Goal: Task Accomplishment & Management: Manage account settings

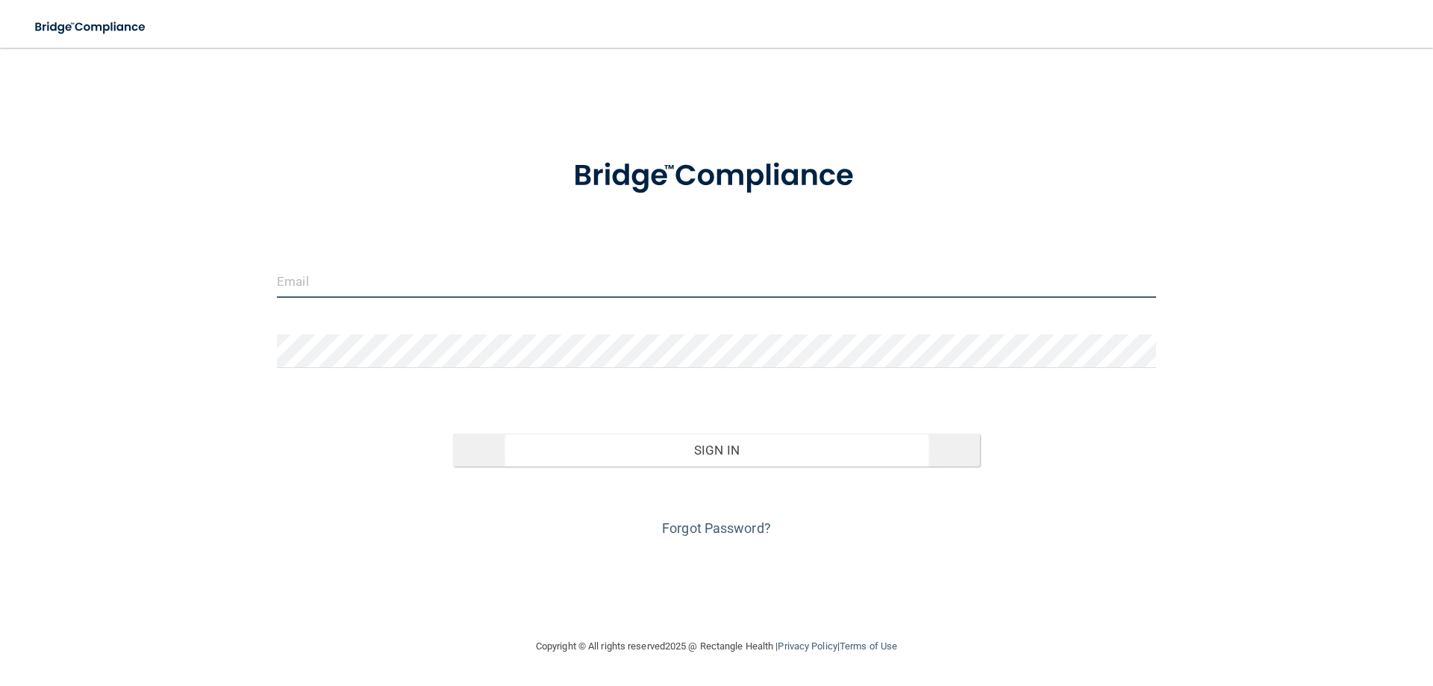
type input "[EMAIL_ADDRESS][PERSON_NAME][DOMAIN_NAME]"
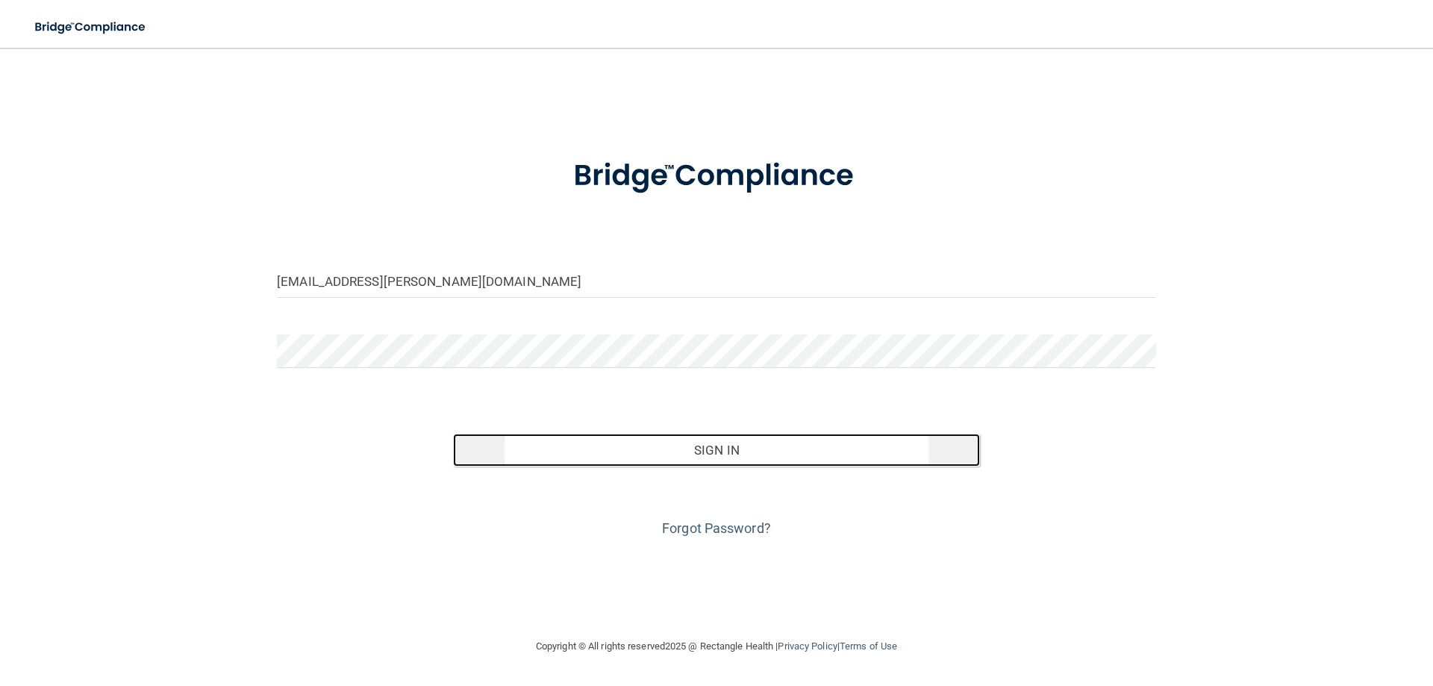
click at [615, 444] on button "Sign In" at bounding box center [717, 450] width 528 height 33
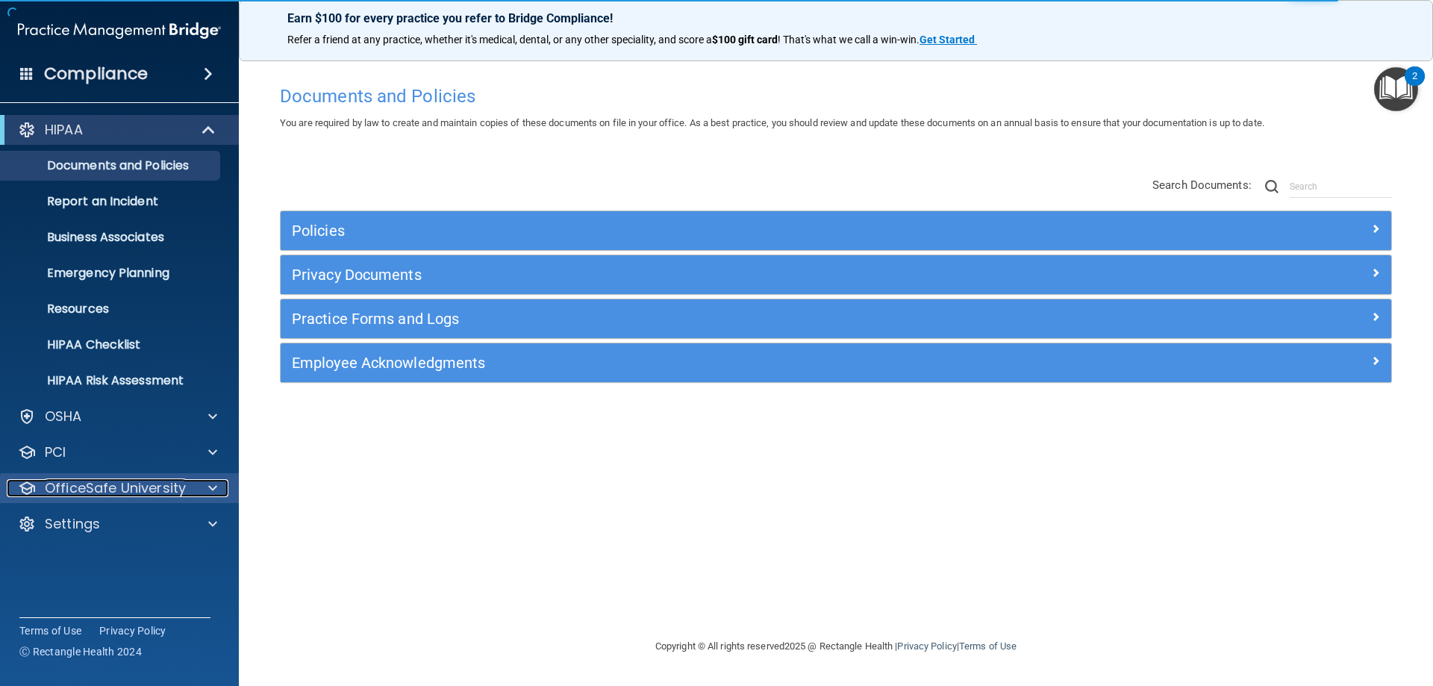
click at [132, 493] on p "OfficeSafe University" at bounding box center [115, 488] width 141 height 18
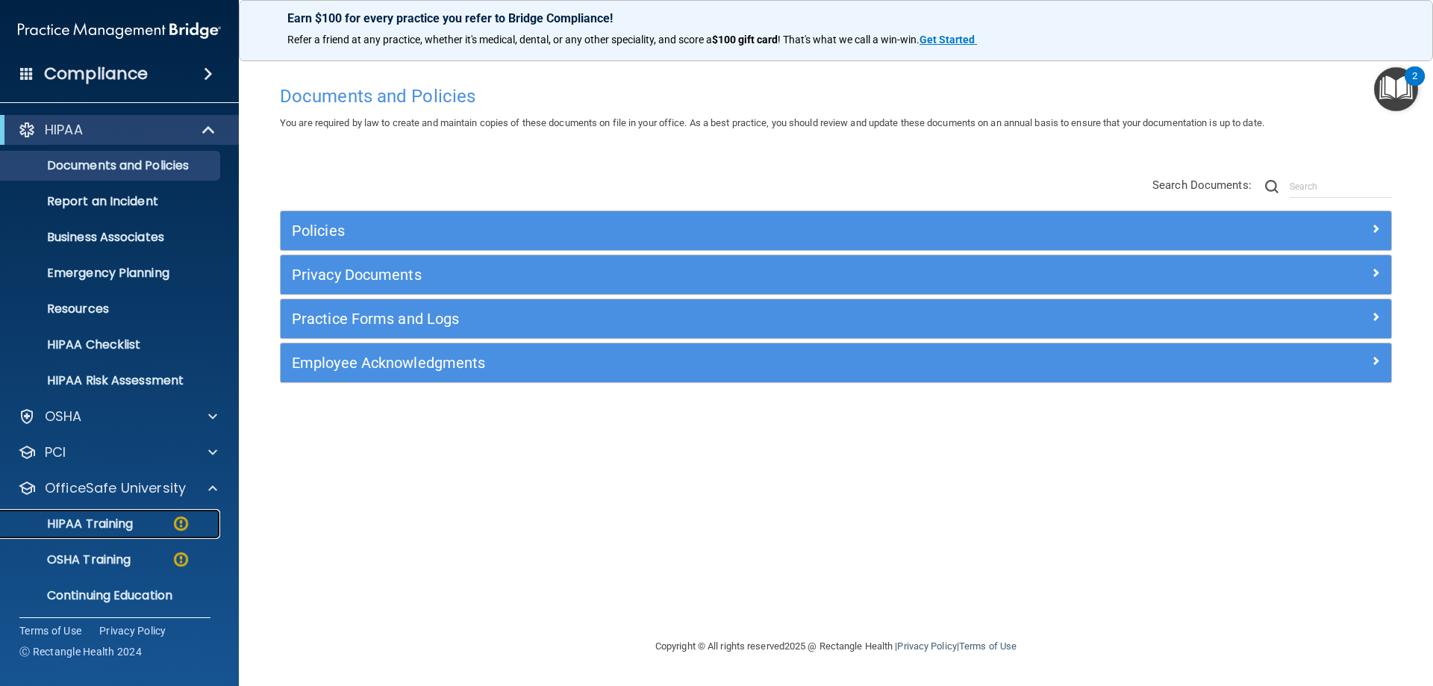
click at [141, 533] on link "HIPAA Training" at bounding box center [102, 524] width 235 height 30
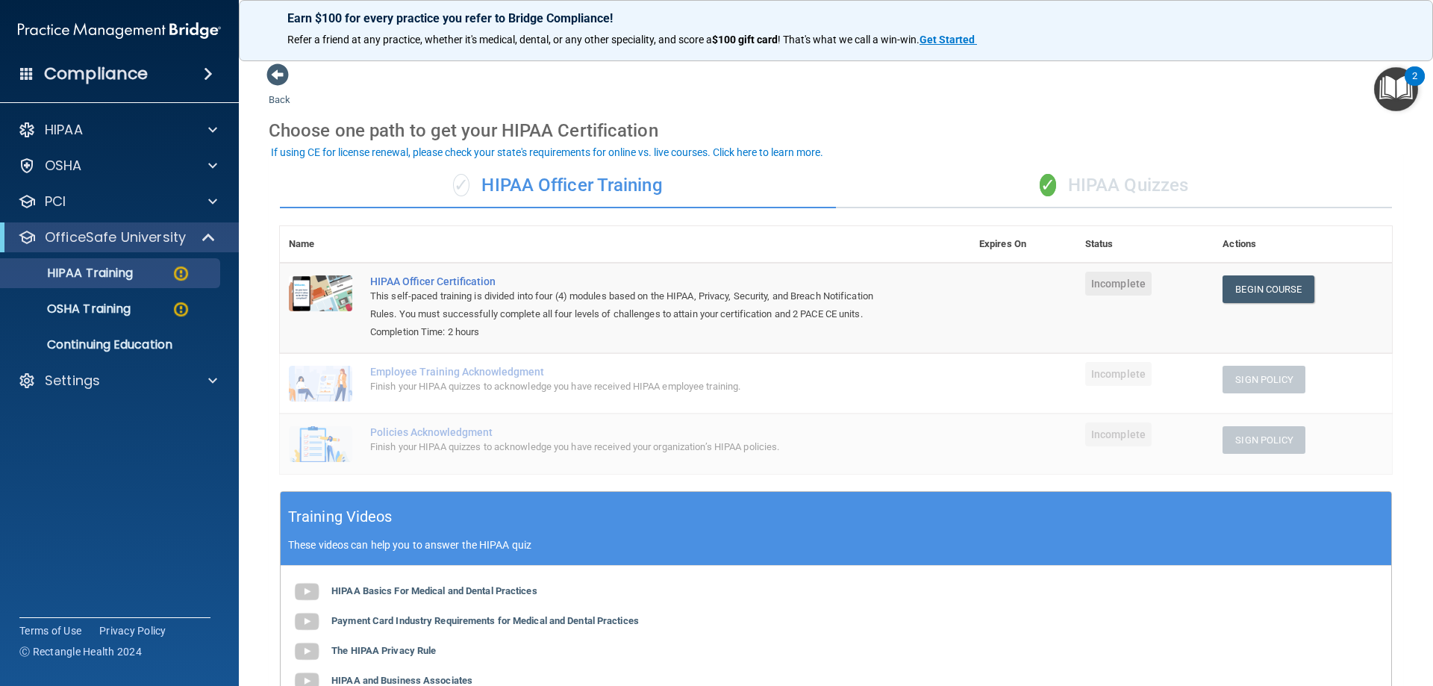
click at [1080, 188] on div "✓ HIPAA Quizzes" at bounding box center [1114, 185] width 556 height 45
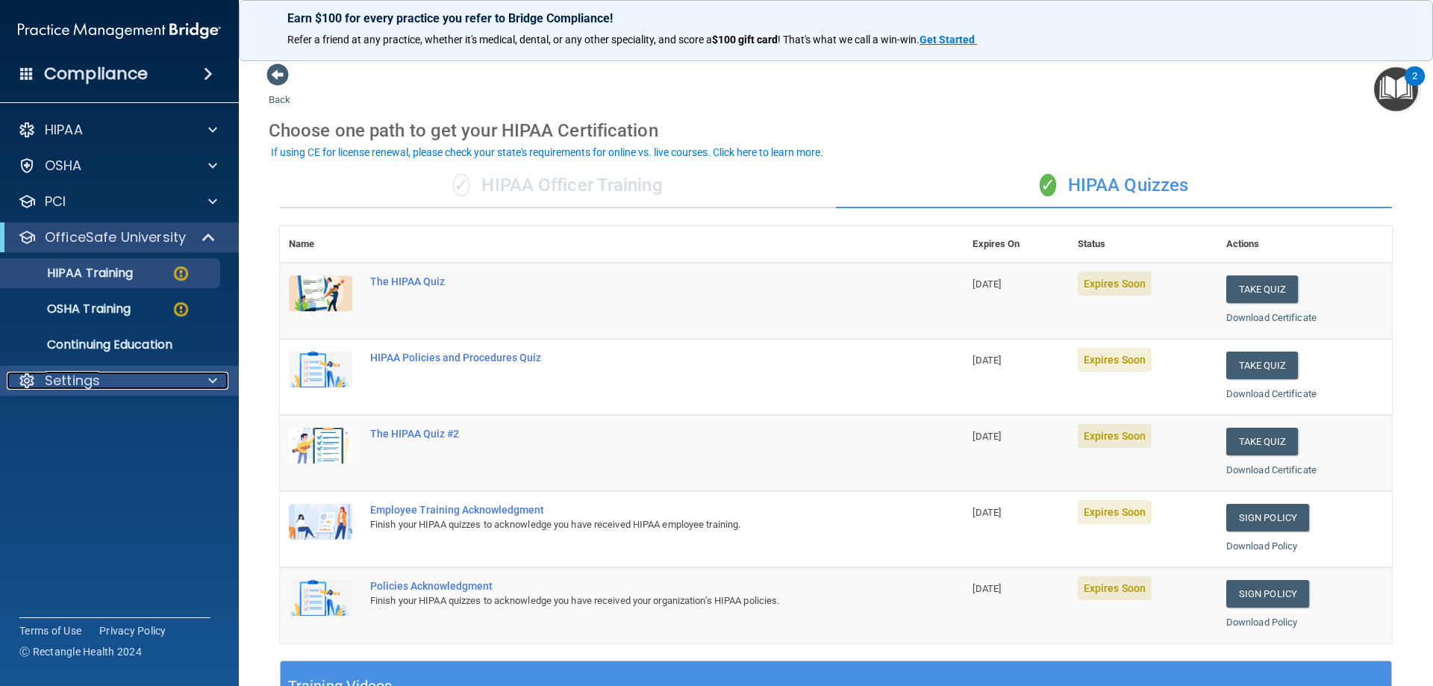
click at [73, 382] on p "Settings" at bounding box center [72, 381] width 55 height 18
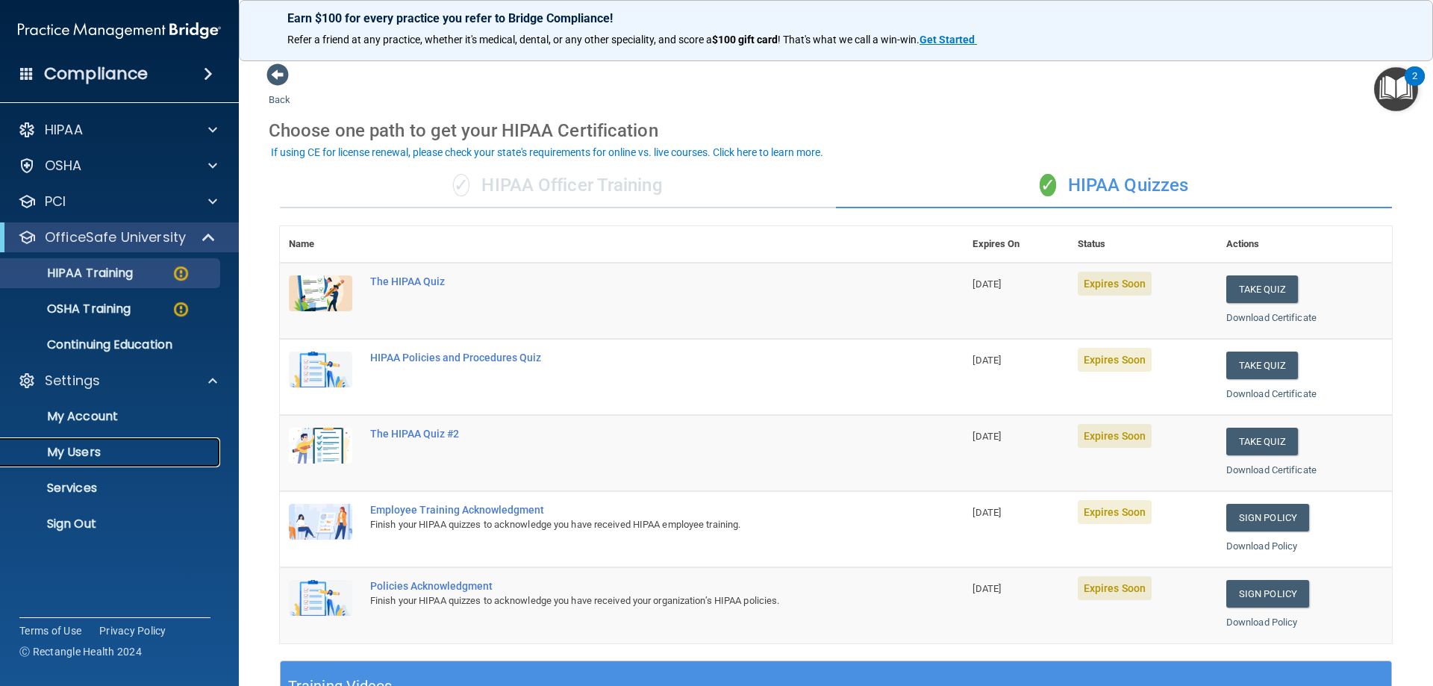
click at [99, 452] on p "My Users" at bounding box center [112, 452] width 204 height 15
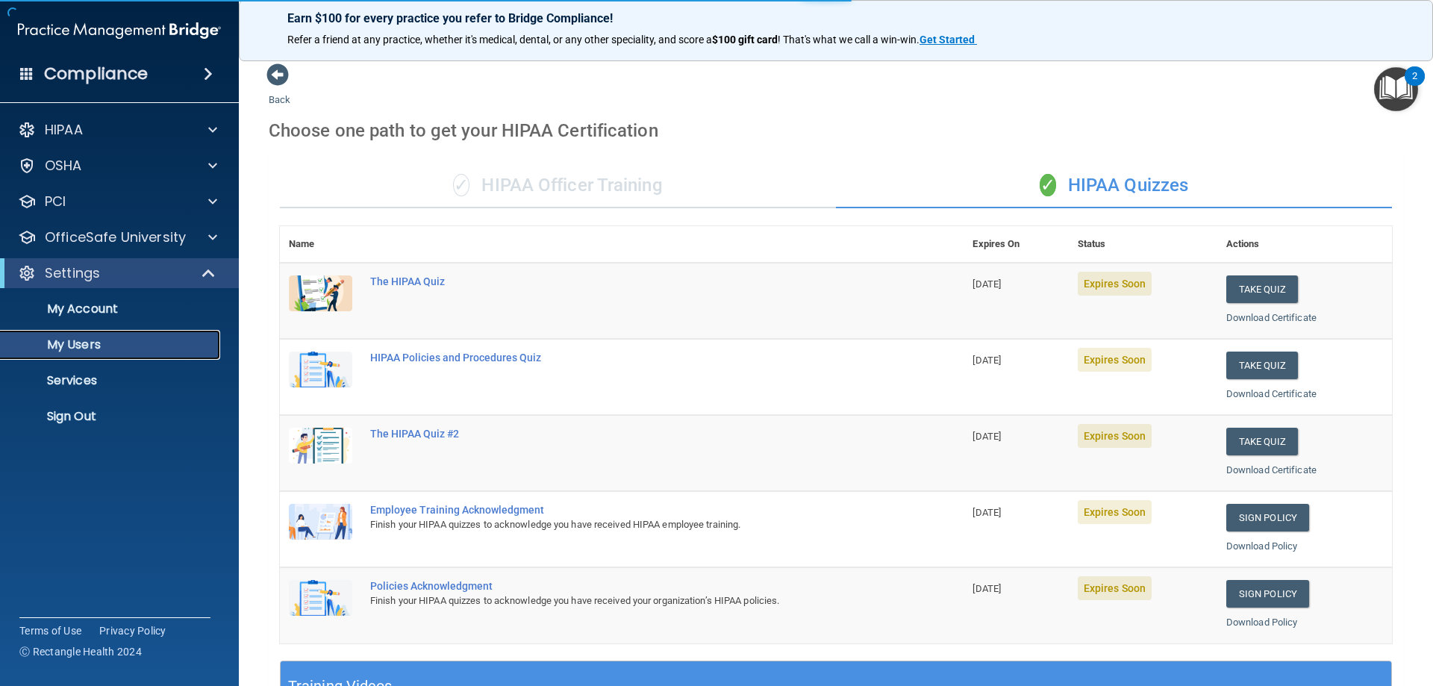
select select "20"
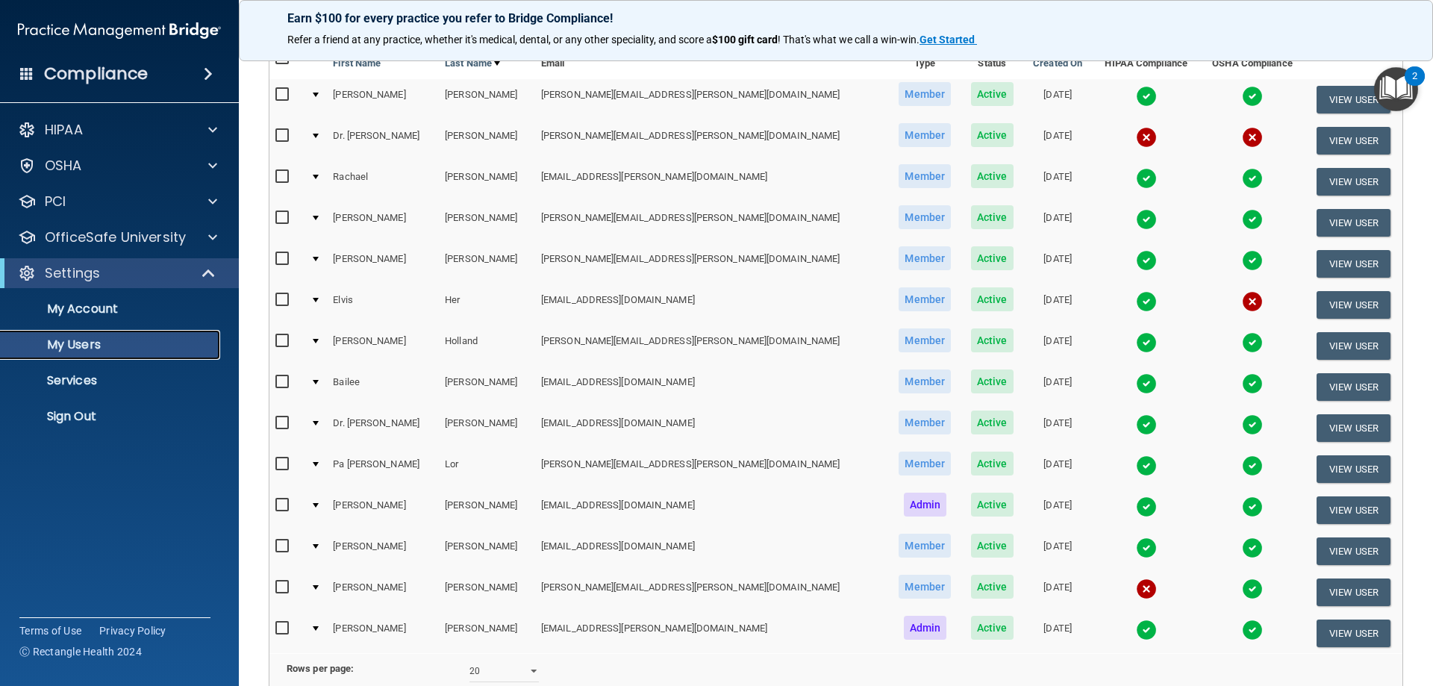
scroll to position [75, 0]
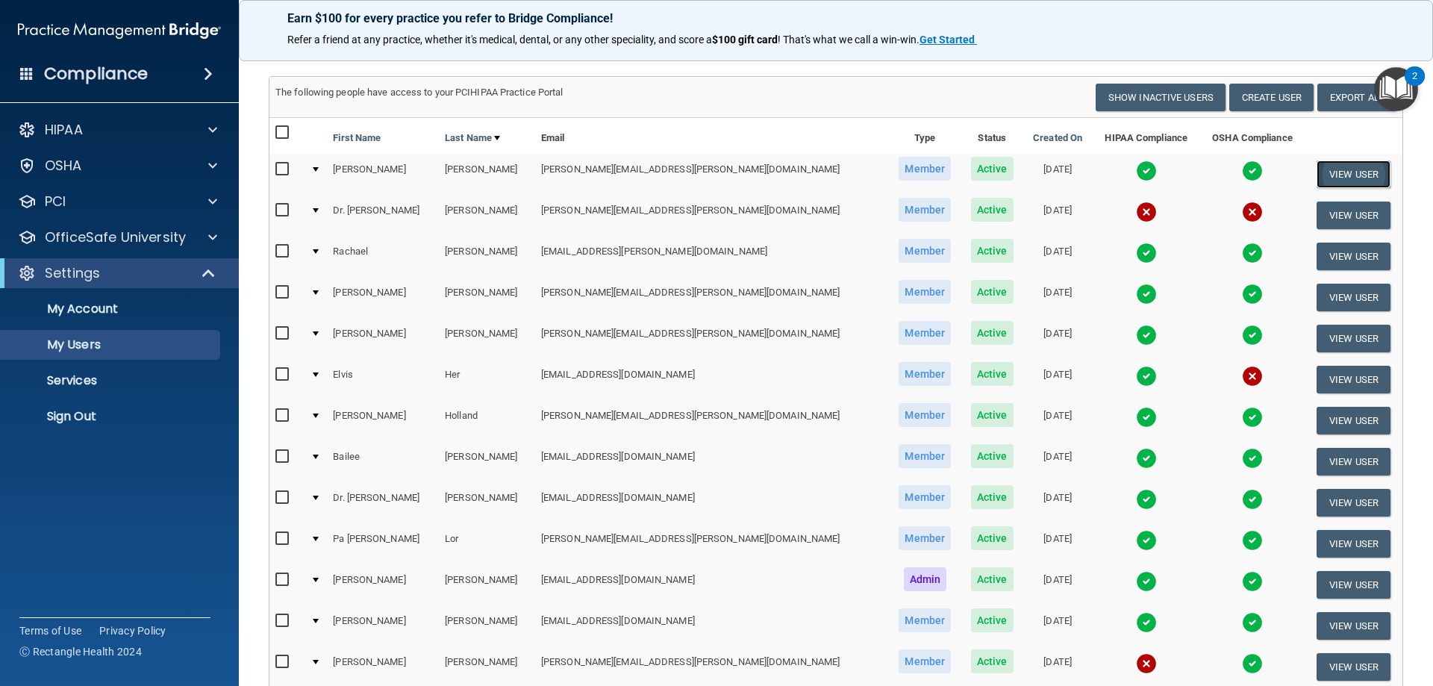
click at [1335, 171] on button "View User" at bounding box center [1354, 174] width 74 height 28
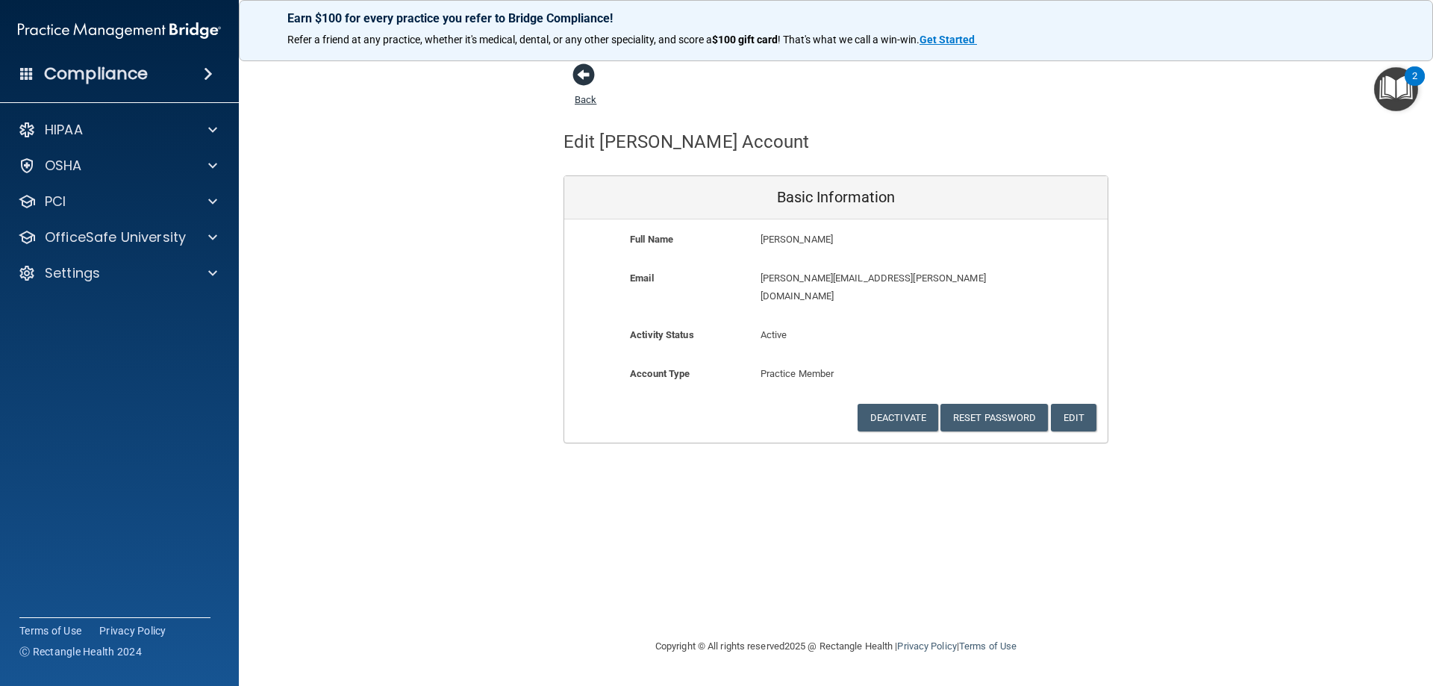
click at [588, 75] on span at bounding box center [584, 74] width 22 height 22
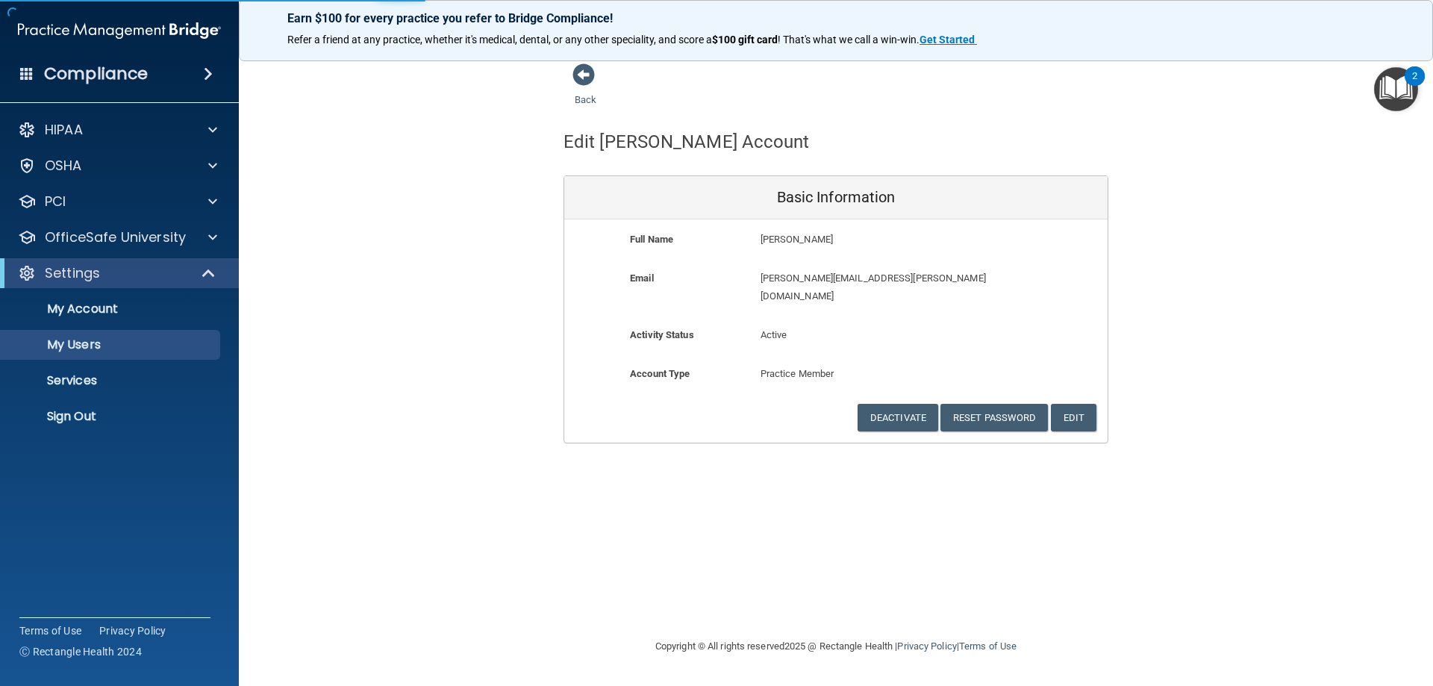
select select "20"
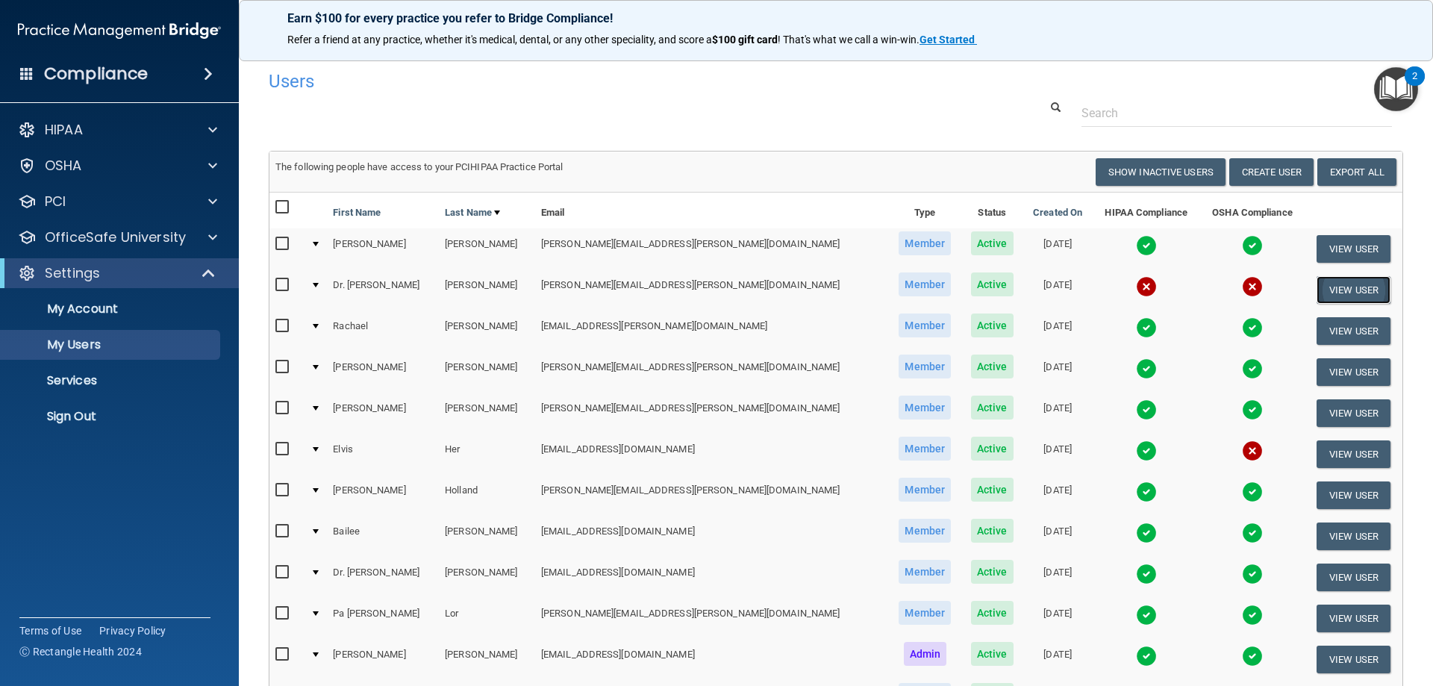
click at [1335, 287] on button "View User" at bounding box center [1354, 290] width 74 height 28
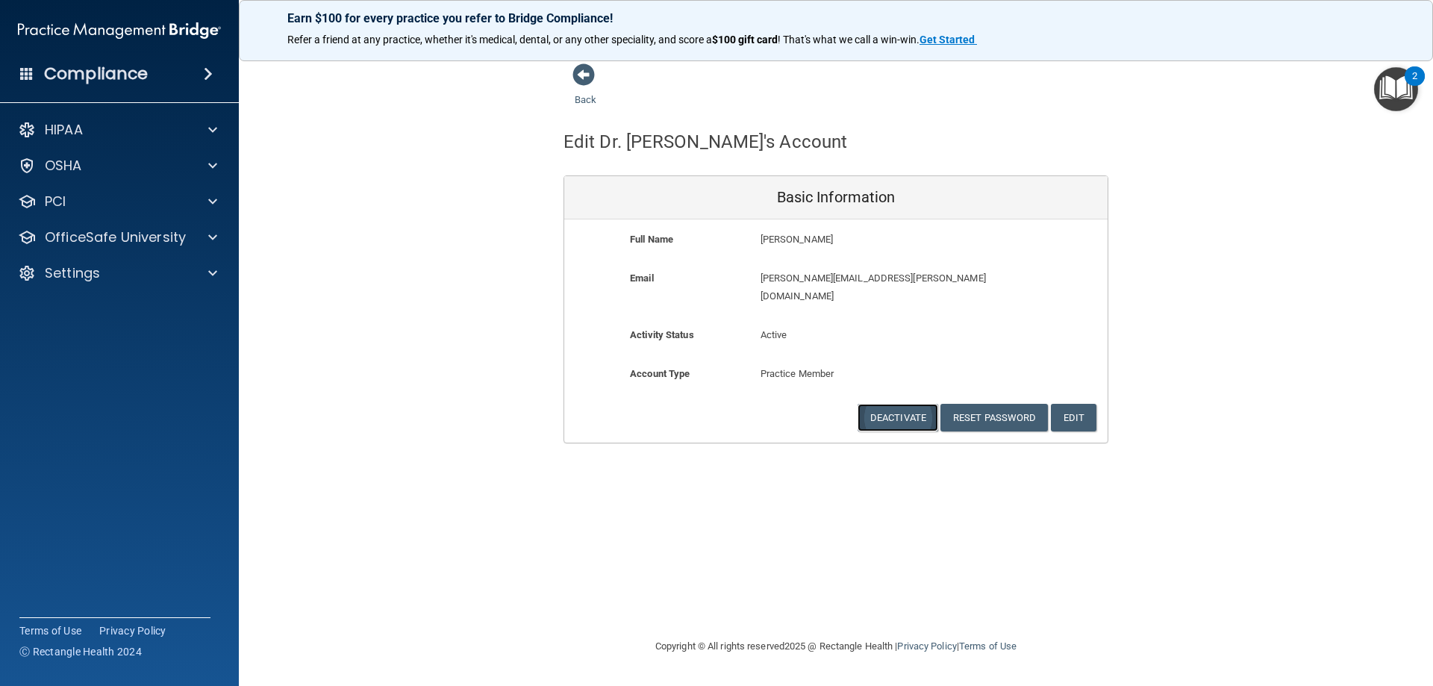
click at [891, 404] on button "Deactivate" at bounding box center [898, 418] width 81 height 28
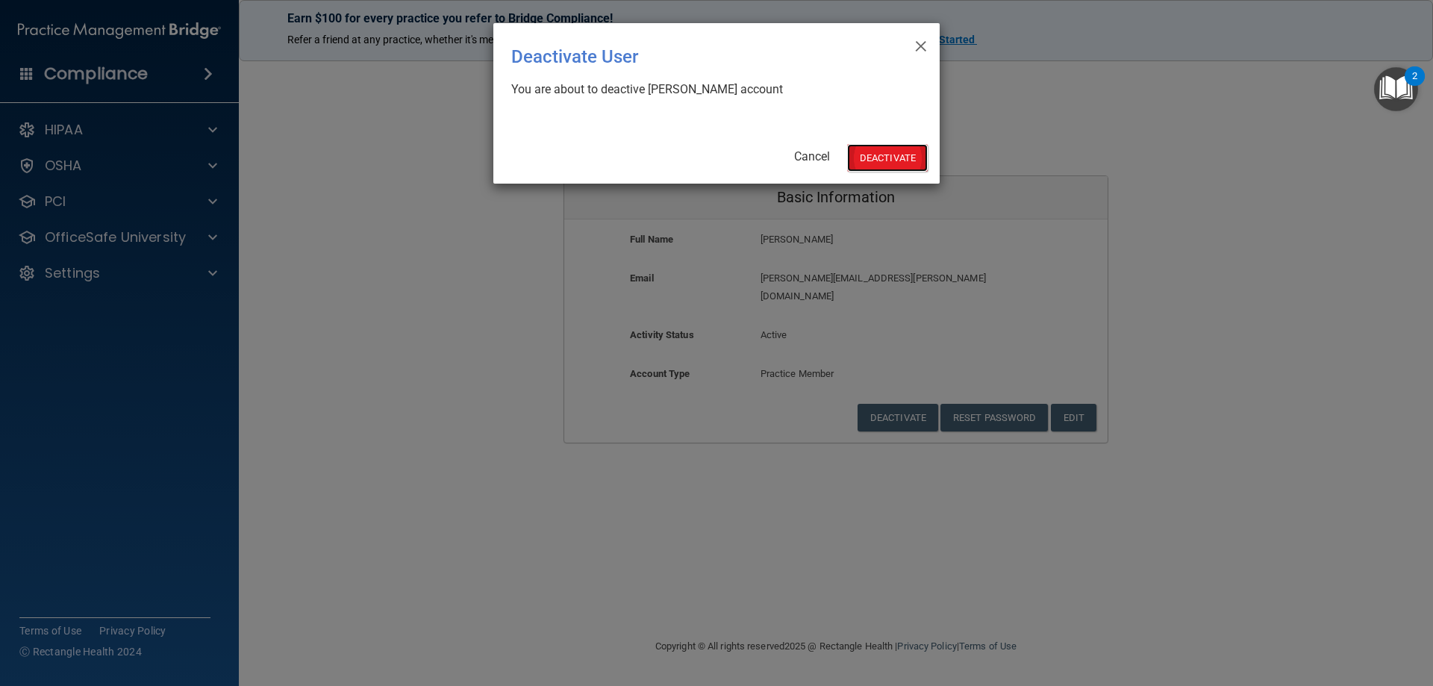
click at [900, 166] on button "Deactivate" at bounding box center [887, 158] width 81 height 28
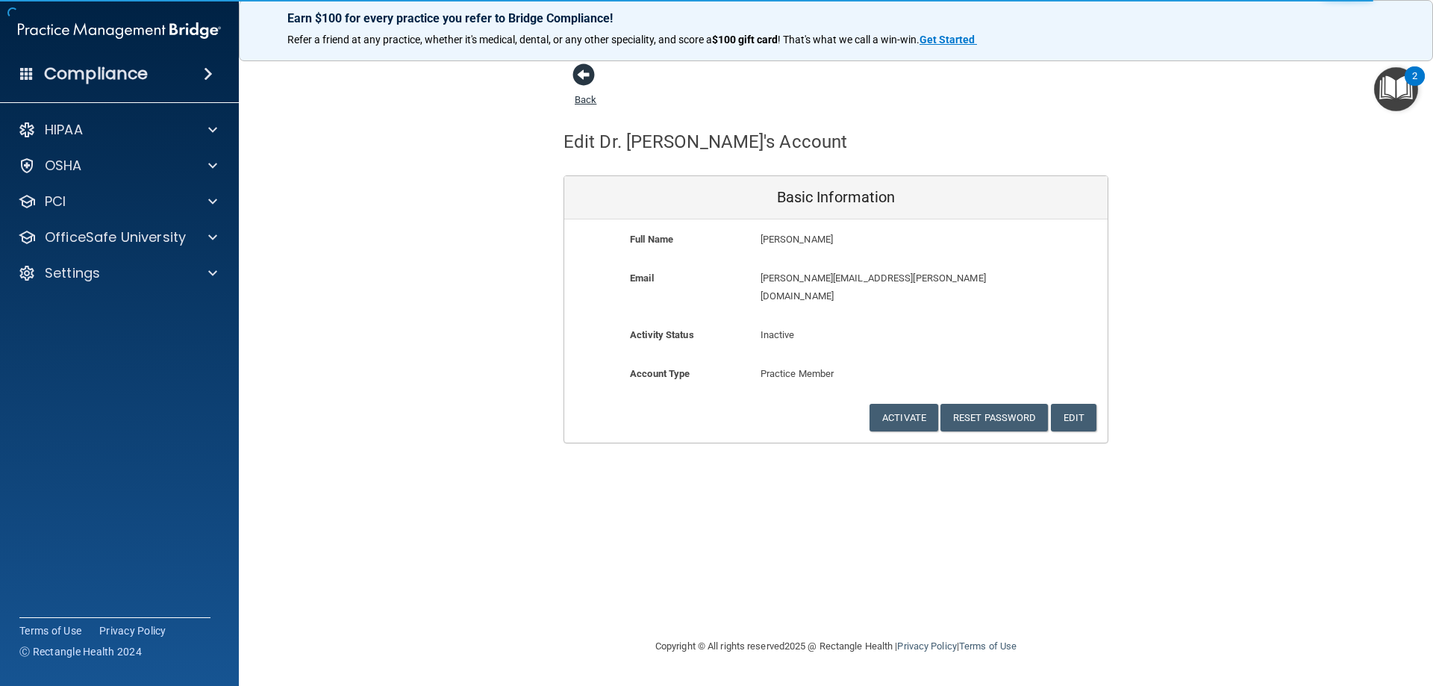
click at [578, 75] on span at bounding box center [584, 74] width 22 height 22
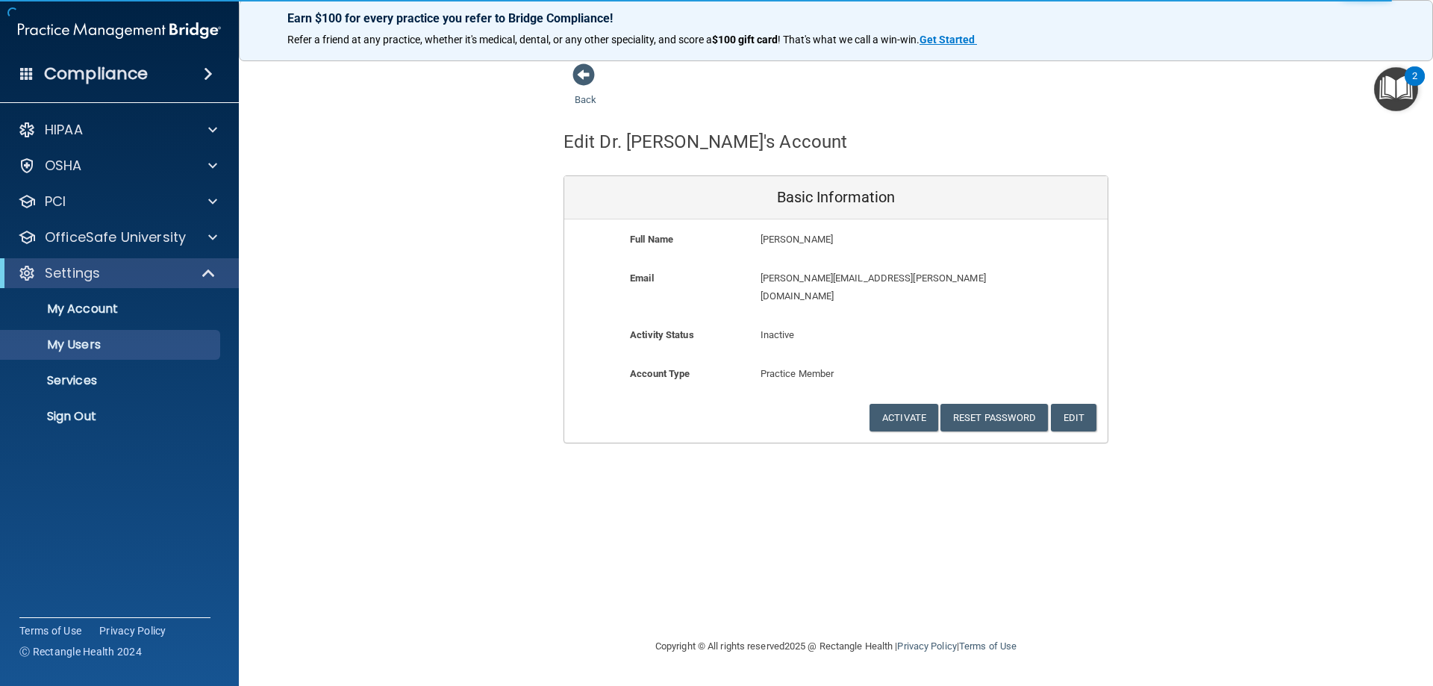
select select "20"
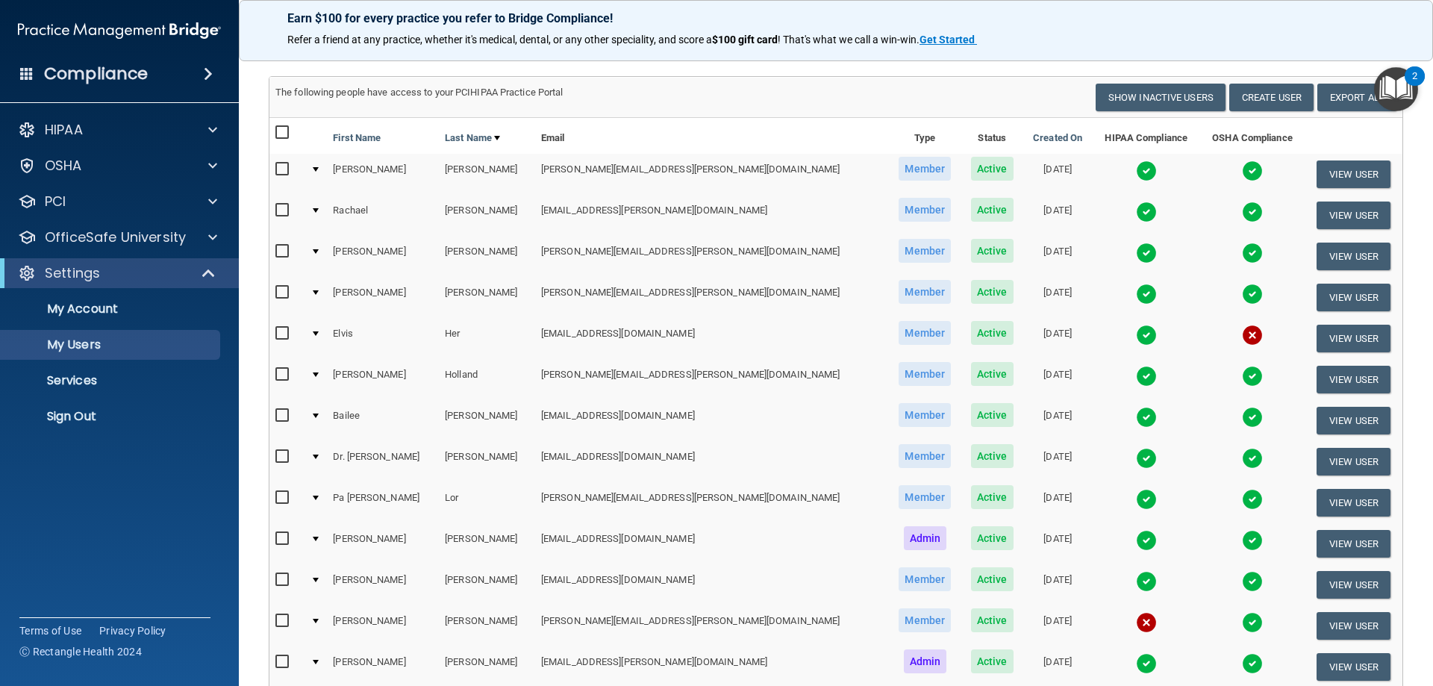
scroll to position [149, 0]
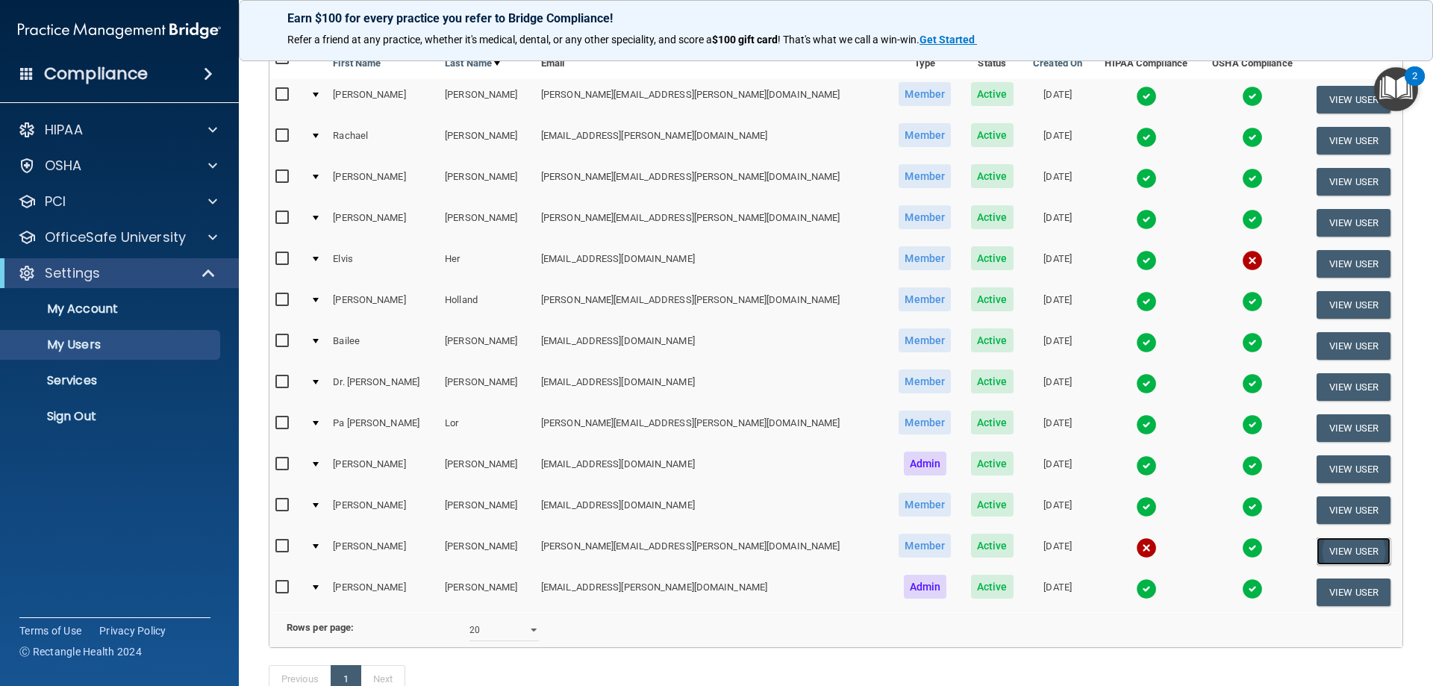
click at [1357, 550] on button "View User" at bounding box center [1354, 551] width 74 height 28
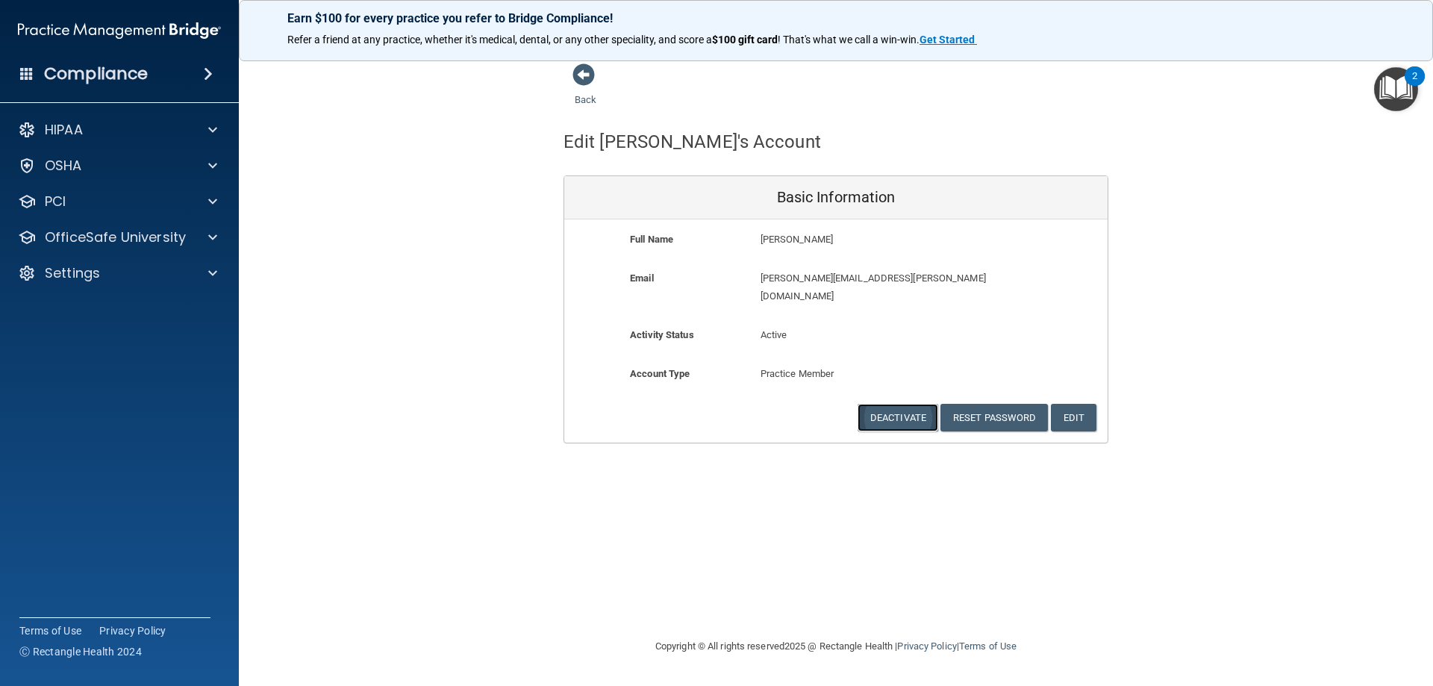
click at [878, 404] on button "Deactivate" at bounding box center [898, 418] width 81 height 28
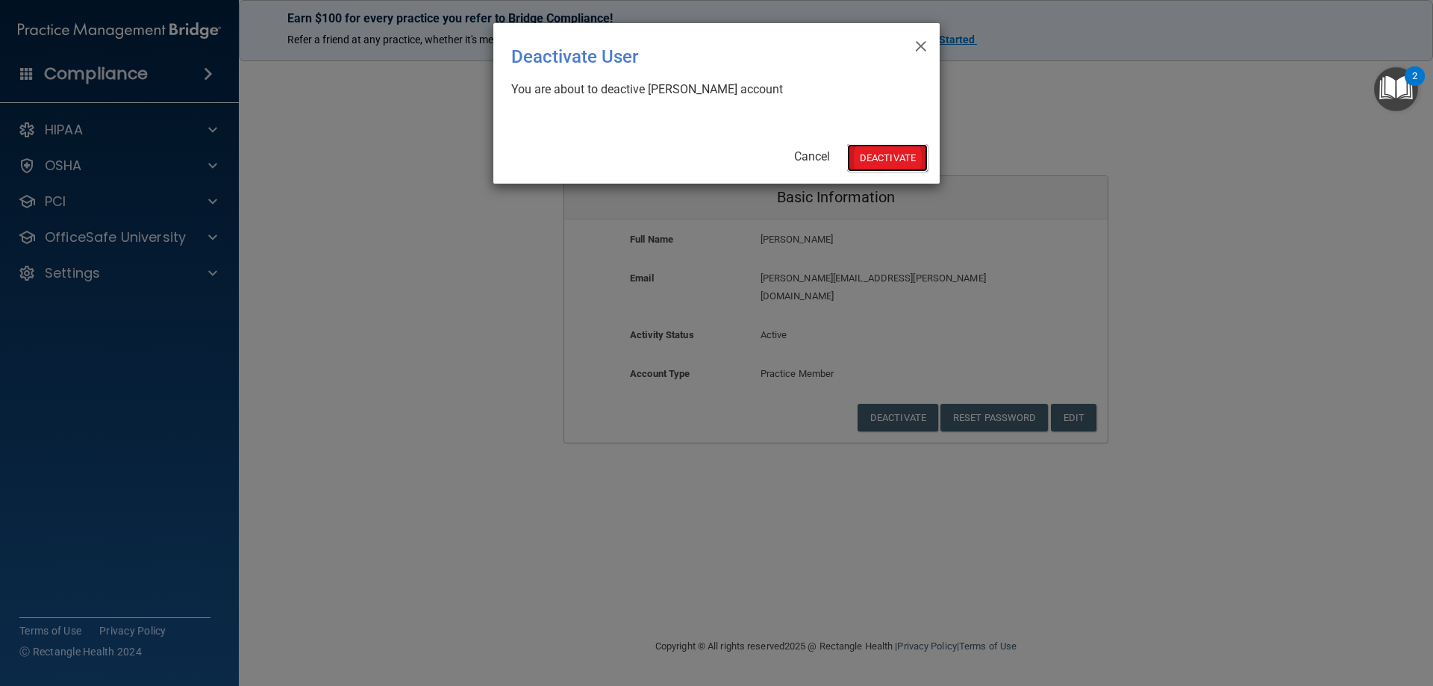
click at [887, 156] on button "Deactivate" at bounding box center [887, 158] width 81 height 28
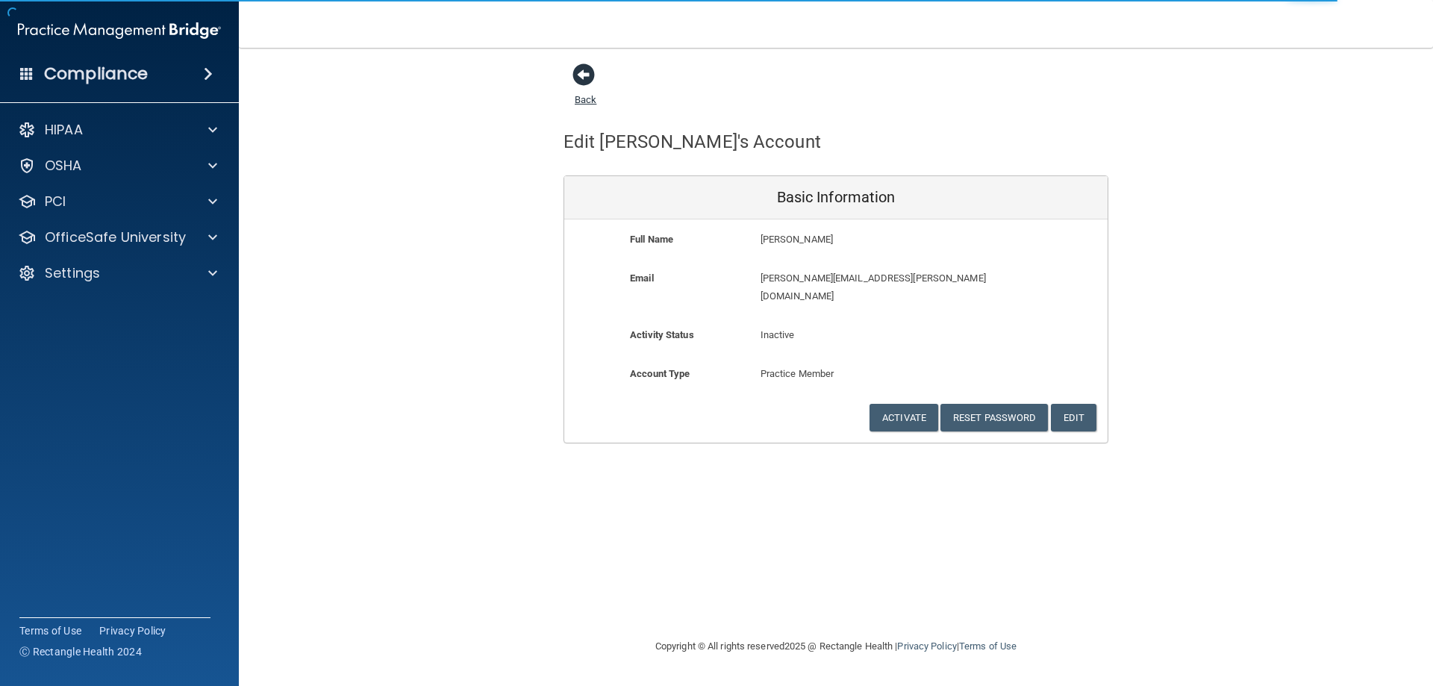
click at [578, 64] on span at bounding box center [584, 74] width 22 height 22
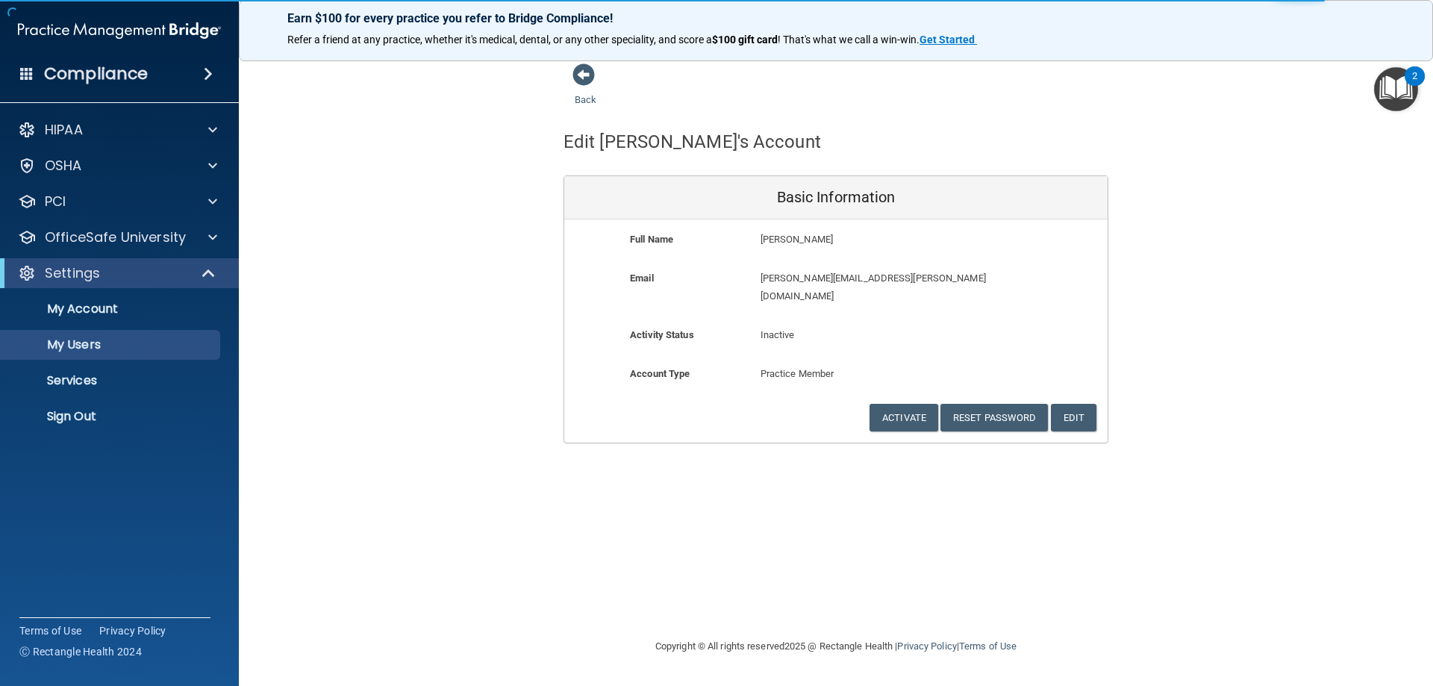
select select "20"
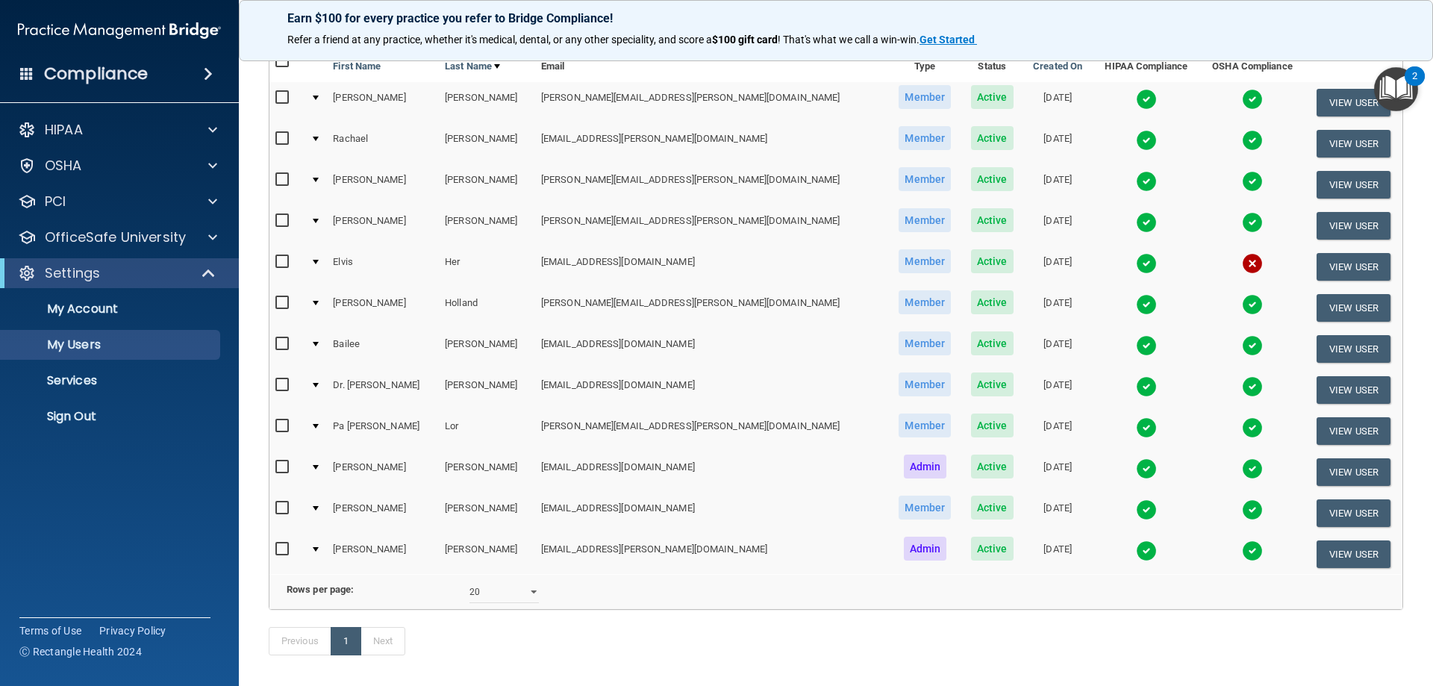
scroll to position [72, 0]
